Goal: Task Accomplishment & Management: Complete application form

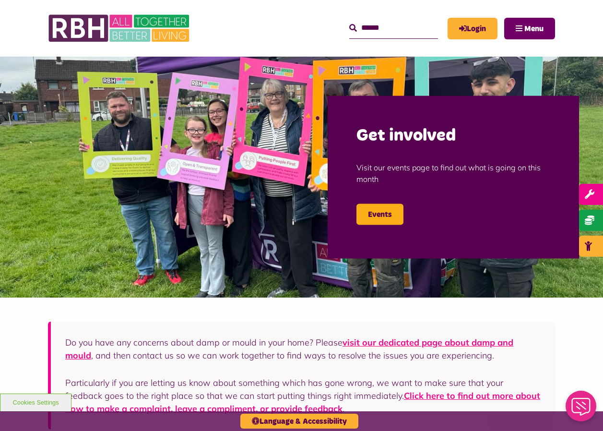
click at [531, 26] on span "Menu" at bounding box center [533, 29] width 19 height 8
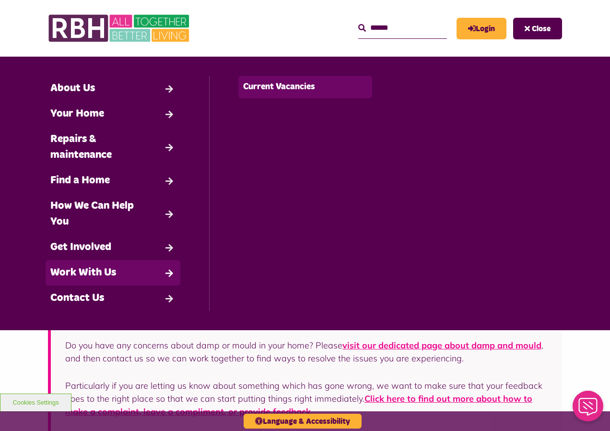
click at [312, 86] on link "Current Vacancies" at bounding box center [305, 87] width 134 height 23
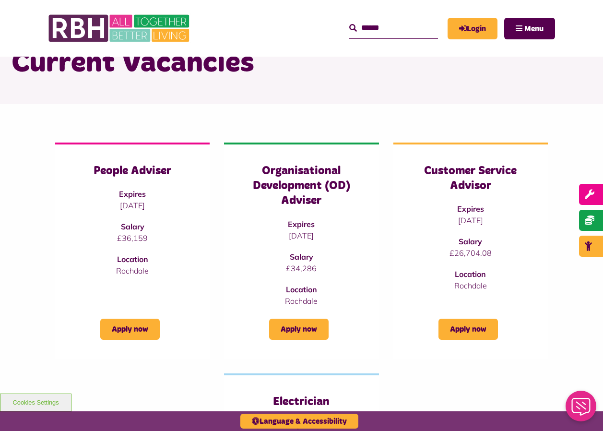
scroll to position [48, 0]
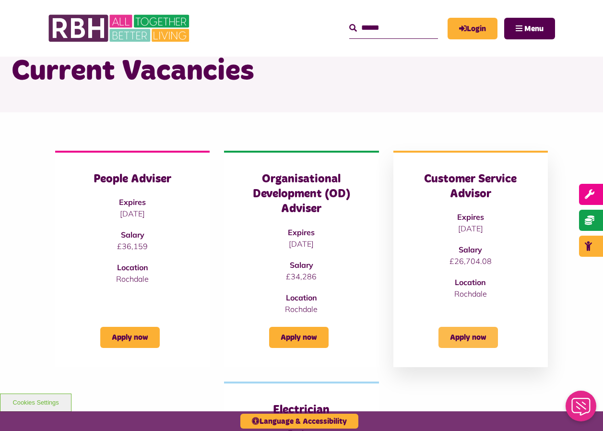
click at [483, 333] on link "Apply now" at bounding box center [469, 337] width 60 height 21
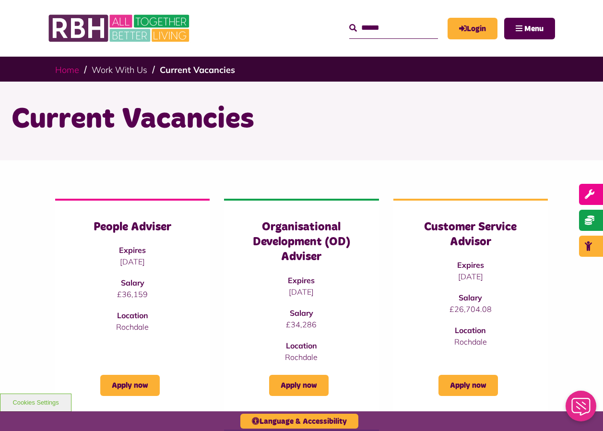
click at [74, 69] on link "Home" at bounding box center [67, 69] width 24 height 11
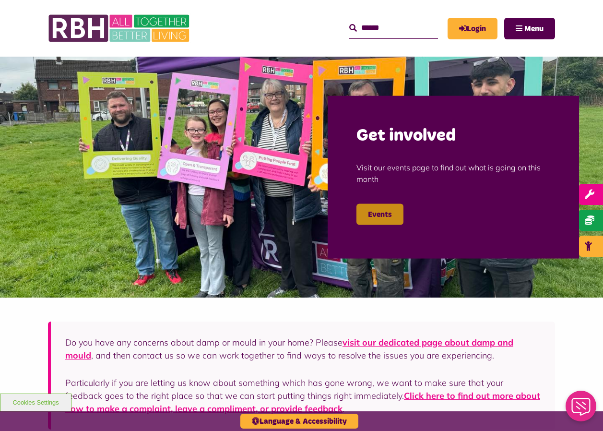
click at [377, 217] on link "Events" at bounding box center [380, 213] width 47 height 21
